Goal: Task Accomplishment & Management: Use online tool/utility

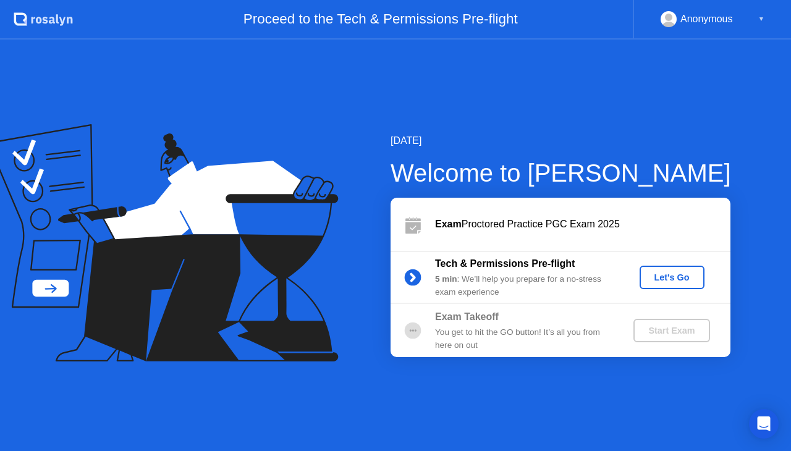
click at [670, 277] on div "Let's Go" at bounding box center [671, 277] width 55 height 10
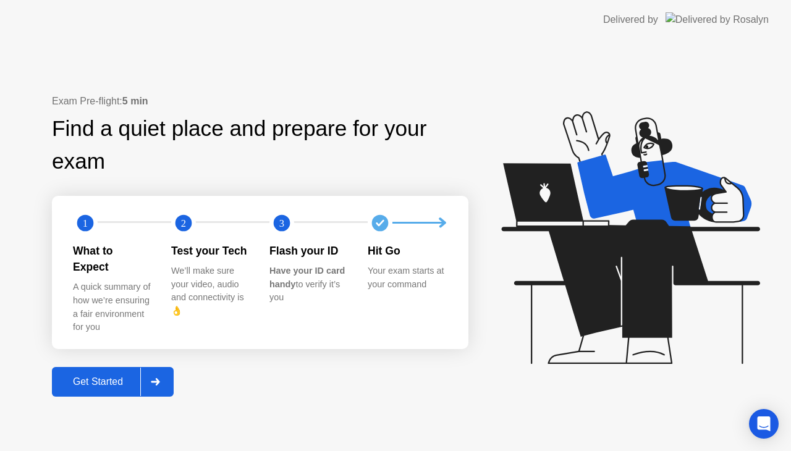
click at [103, 376] on div "Get Started" at bounding box center [98, 381] width 85 height 11
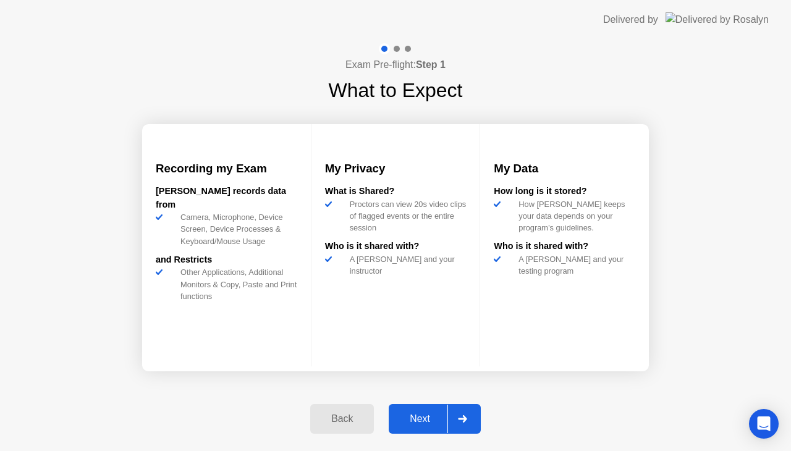
click at [416, 424] on div "Next" at bounding box center [419, 418] width 55 height 11
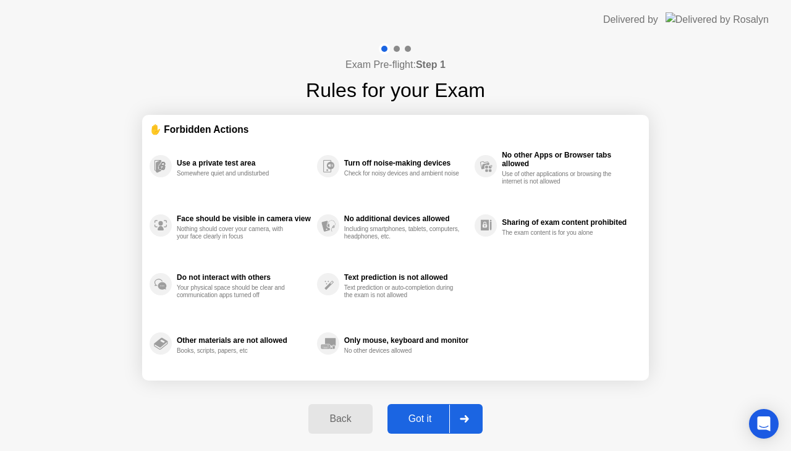
click at [423, 414] on div "Got it" at bounding box center [420, 418] width 58 height 11
select select "**********"
select select "*******"
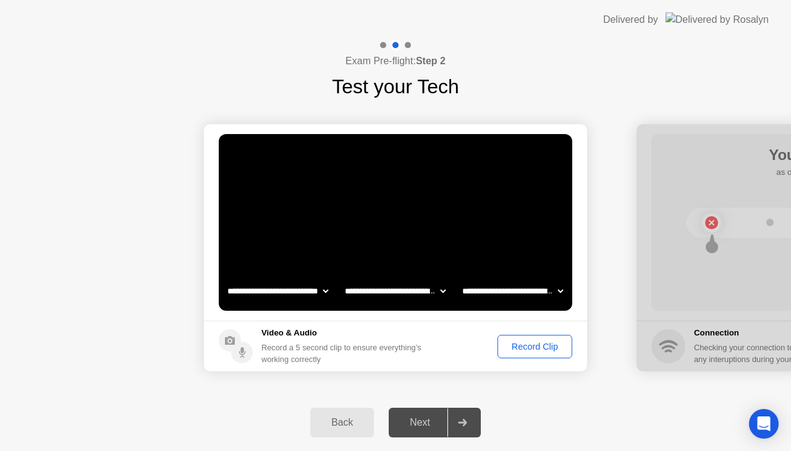
click at [529, 347] on div "Record Clip" at bounding box center [535, 347] width 66 height 10
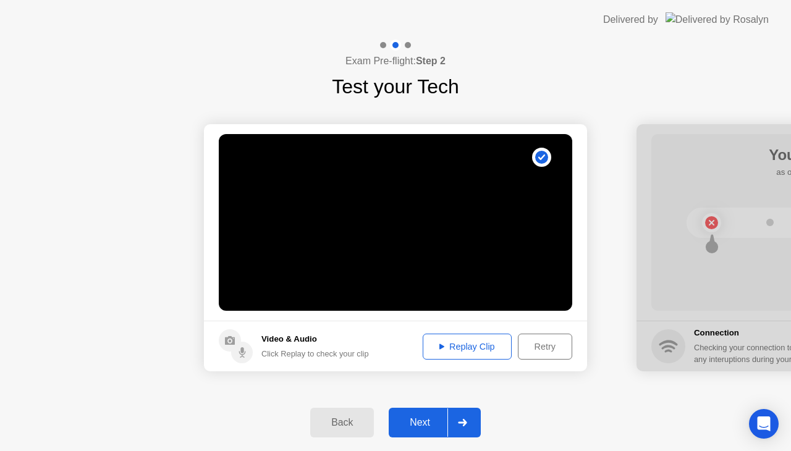
click at [540, 345] on div "Retry" at bounding box center [545, 347] width 46 height 10
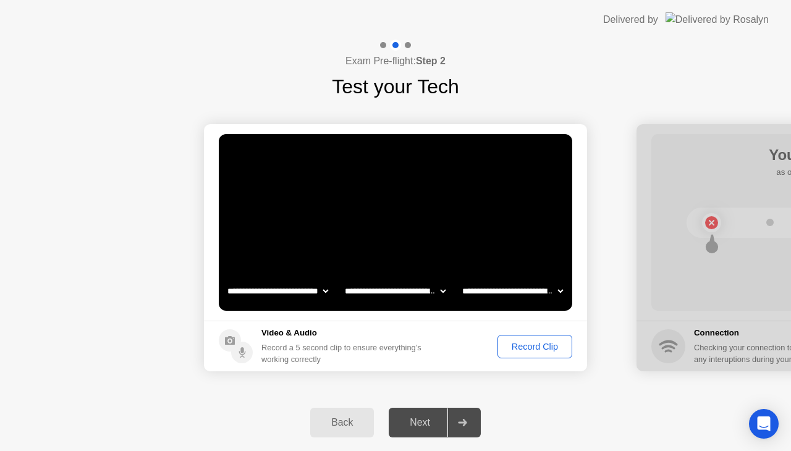
click at [540, 345] on div "Record Clip" at bounding box center [535, 347] width 66 height 10
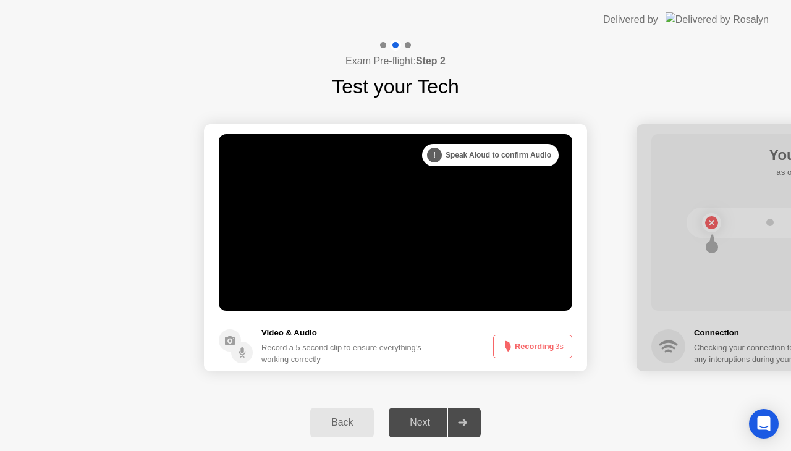
click at [540, 345] on button "Recording 3s" at bounding box center [532, 346] width 79 height 23
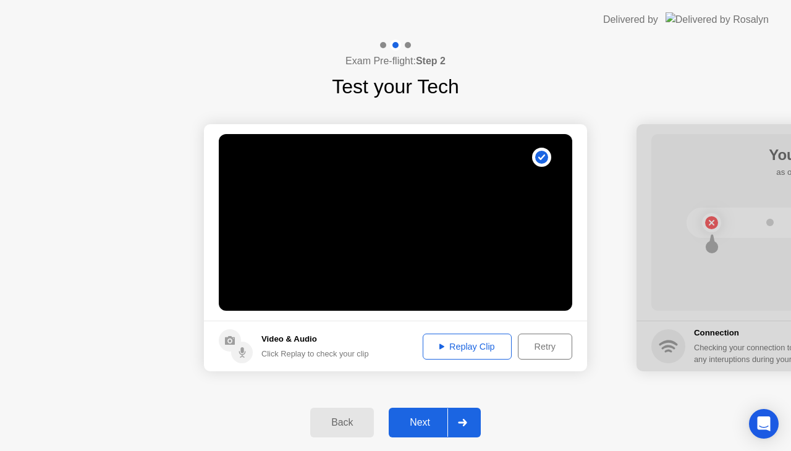
click at [423, 413] on button "Next" at bounding box center [435, 423] width 92 height 30
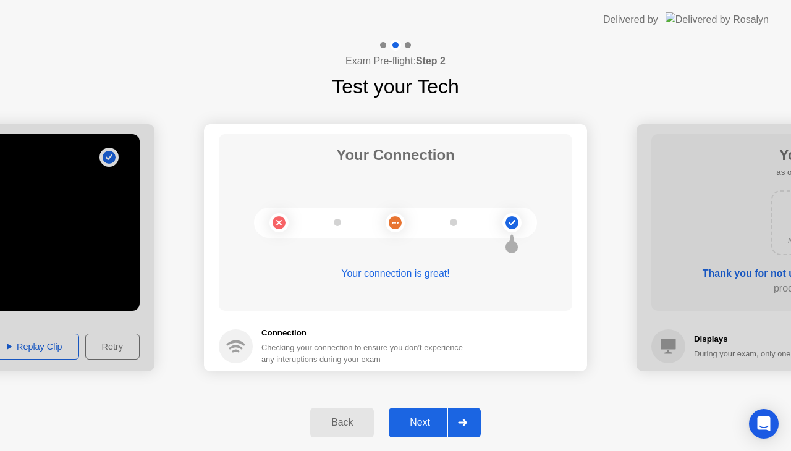
click at [410, 421] on div "Next" at bounding box center [419, 422] width 55 height 11
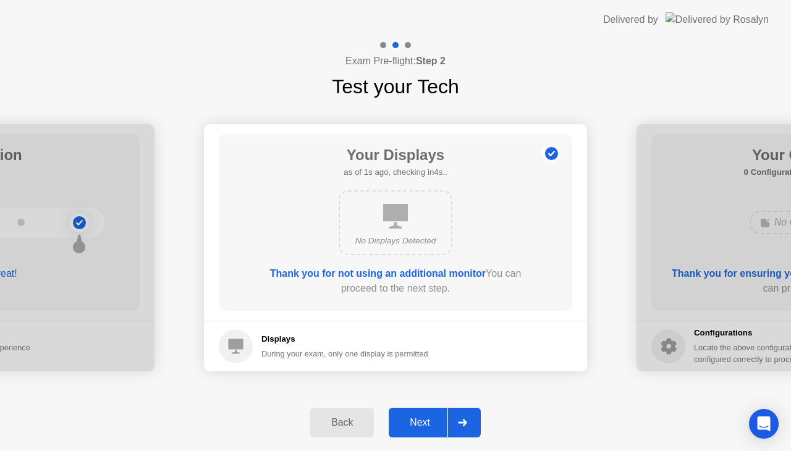
click at [410, 421] on div "Next" at bounding box center [419, 422] width 55 height 11
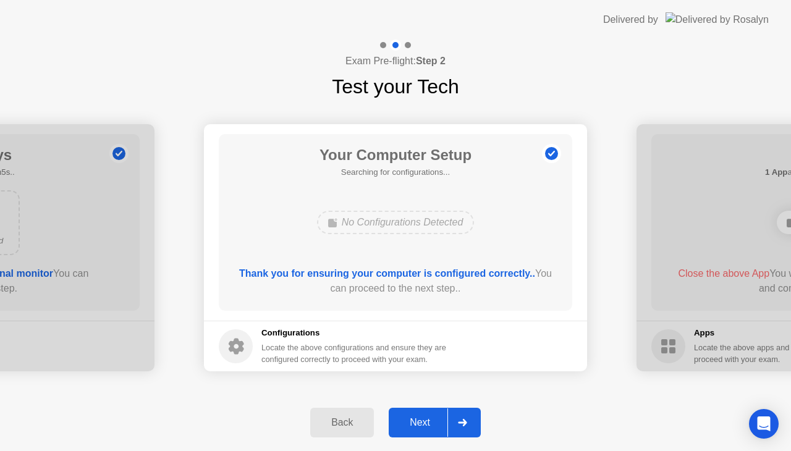
click at [416, 420] on div "Next" at bounding box center [419, 422] width 55 height 11
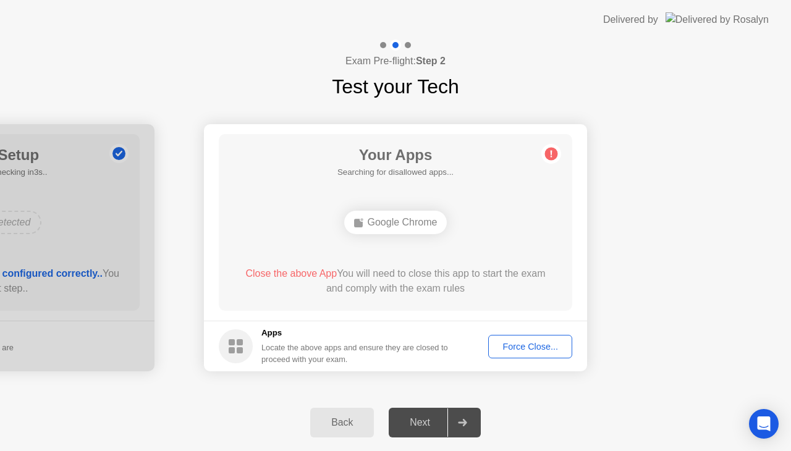
click at [538, 342] on div "Force Close..." at bounding box center [529, 347] width 75 height 10
click at [518, 342] on div "Force Close..." at bounding box center [529, 347] width 75 height 10
click at [408, 421] on div "Next" at bounding box center [419, 422] width 55 height 11
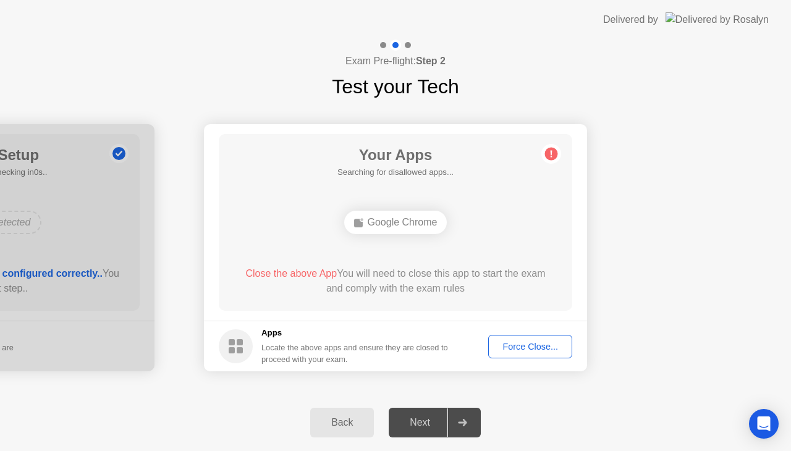
click at [536, 338] on button "Force Close..." at bounding box center [530, 346] width 84 height 23
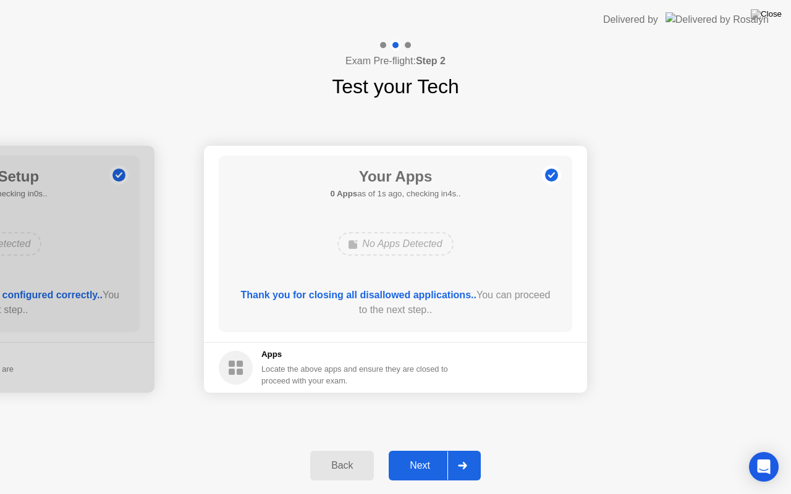
click at [419, 450] on div "Next" at bounding box center [419, 465] width 55 height 11
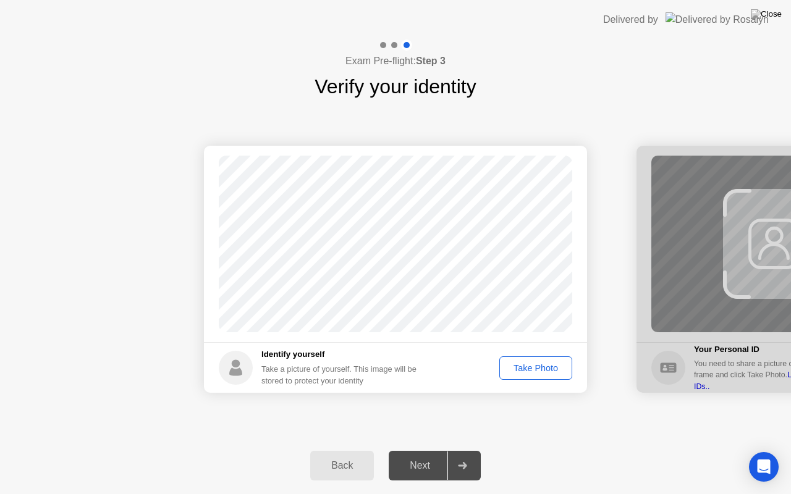
click at [425, 450] on div "Next" at bounding box center [419, 465] width 55 height 11
click at [550, 363] on div "Take Photo" at bounding box center [535, 368] width 64 height 10
click at [542, 366] on div "Retake" at bounding box center [543, 368] width 48 height 10
click at [542, 366] on div "Take Photo" at bounding box center [535, 368] width 64 height 10
click at [408, 450] on div "Next" at bounding box center [419, 465] width 55 height 11
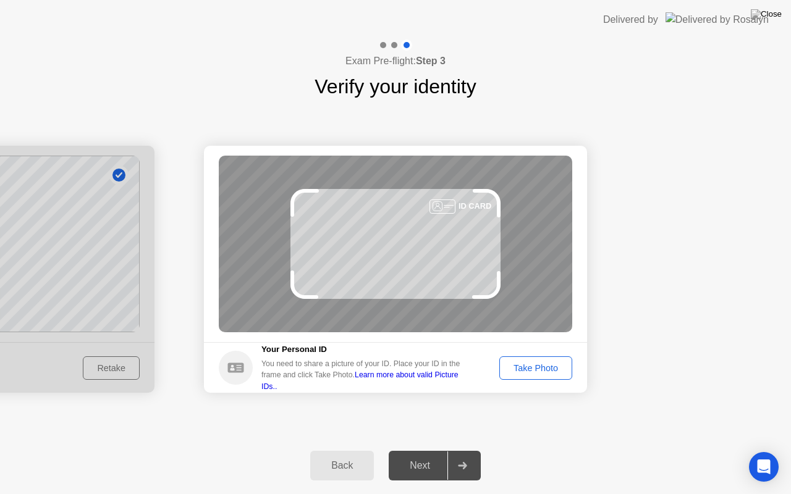
click at [541, 360] on button "Take Photo" at bounding box center [535, 367] width 73 height 23
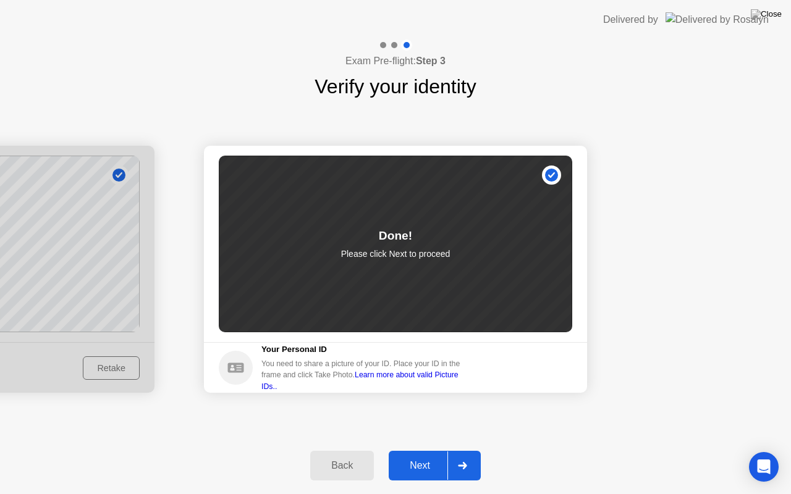
click at [414, 450] on div "Next" at bounding box center [419, 465] width 55 height 11
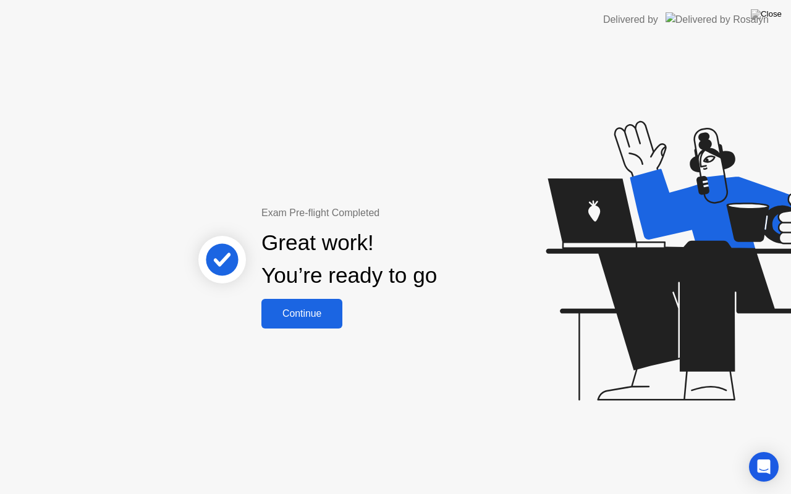
click at [310, 310] on div "Continue" at bounding box center [302, 313] width 74 height 11
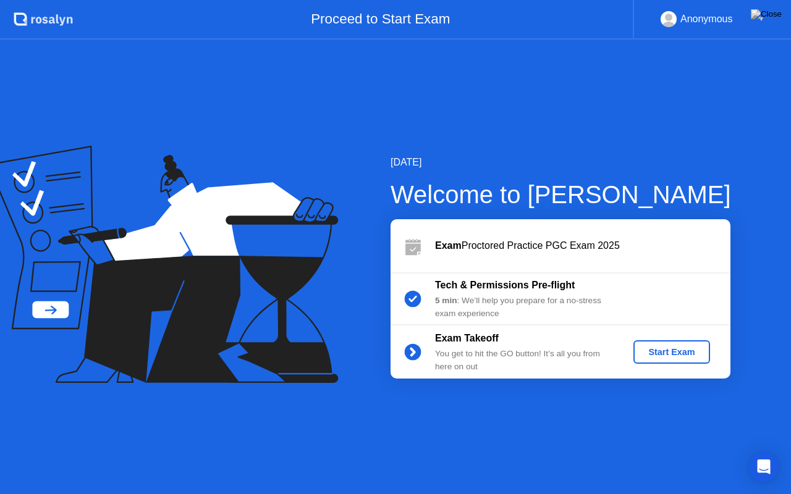
click at [651, 361] on button "Start Exam" at bounding box center [671, 351] width 76 height 23
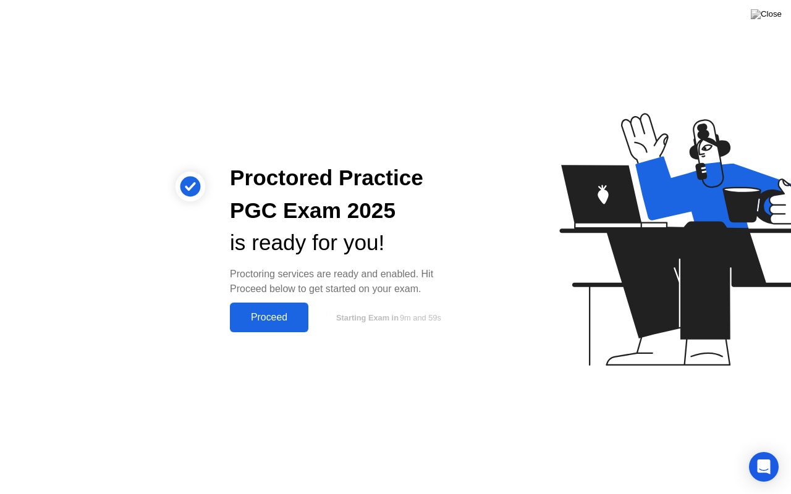
click at [281, 323] on div "Proceed" at bounding box center [268, 317] width 71 height 11
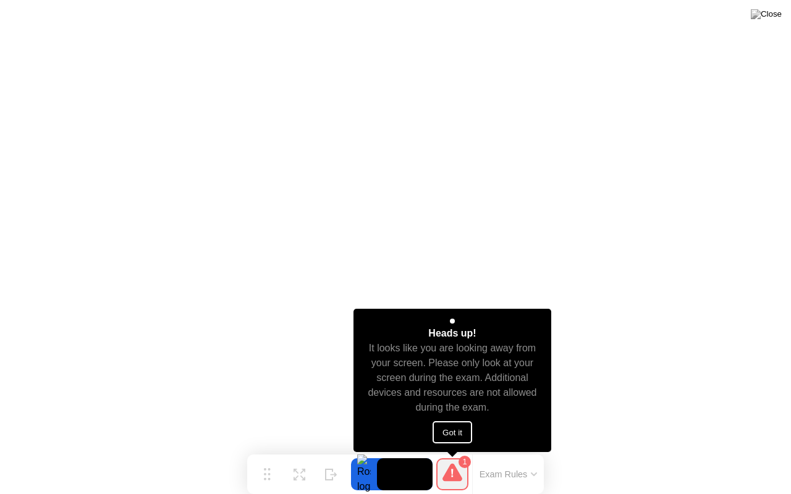
click at [769, 22] on button at bounding box center [765, 14] width 37 height 16
click at [446, 432] on button "Got it" at bounding box center [452, 432] width 40 height 22
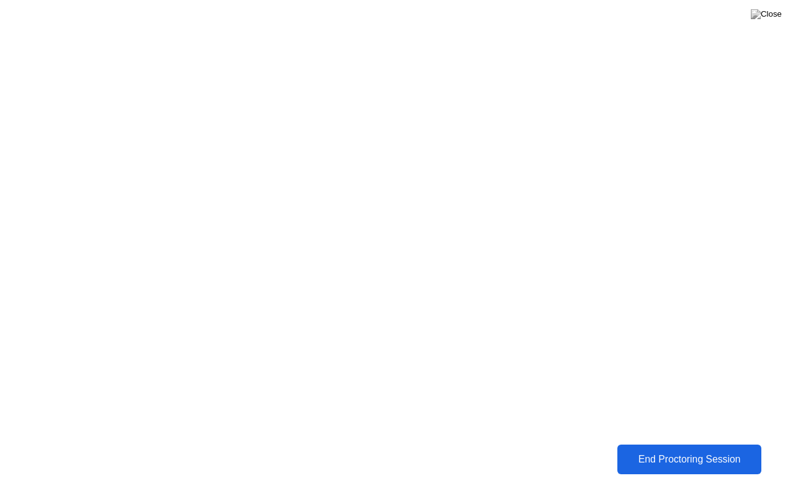
click at [687, 450] on div "End Proctoring Session" at bounding box center [689, 459] width 137 height 11
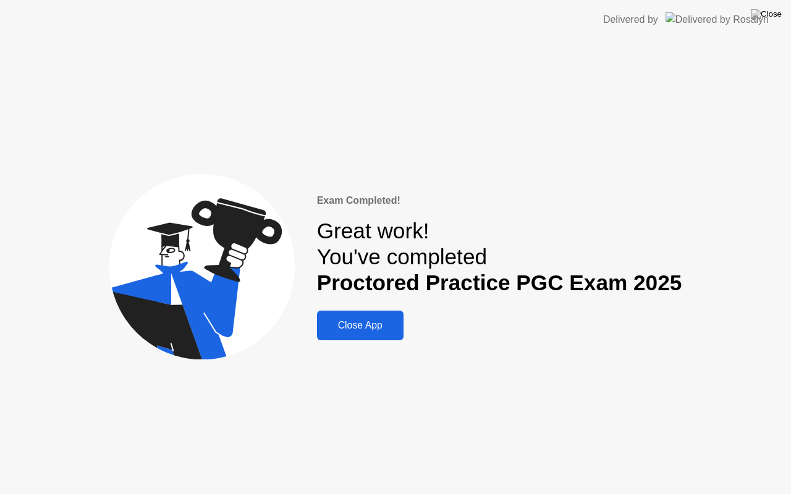
click at [353, 321] on div "Close App" at bounding box center [360, 325] width 79 height 11
